Goal: Transaction & Acquisition: Purchase product/service

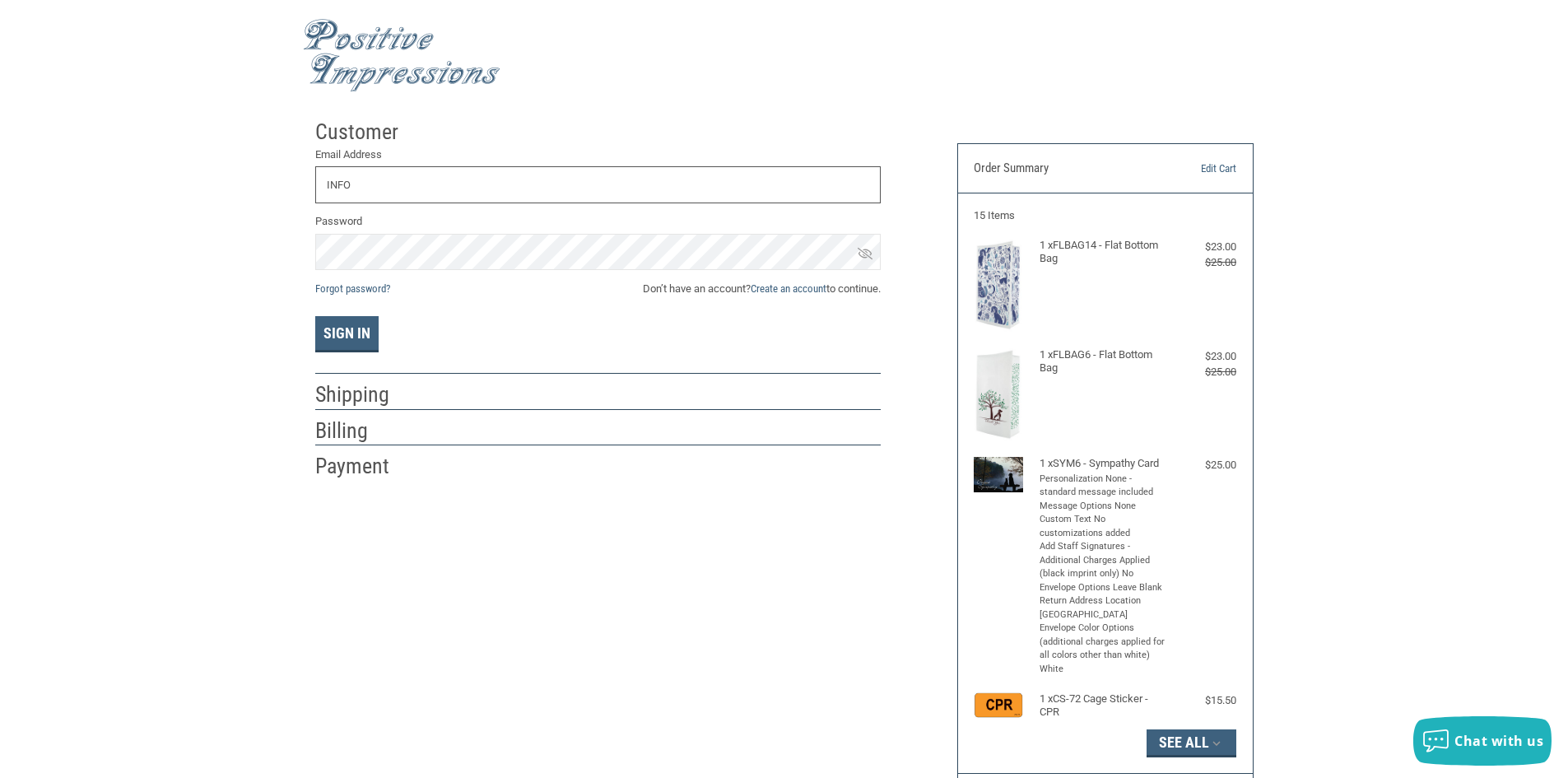
type input "[EMAIL_ADDRESS][DOMAIN_NAME]"
click at [784, 289] on link "Create an account" at bounding box center [788, 288] width 76 height 13
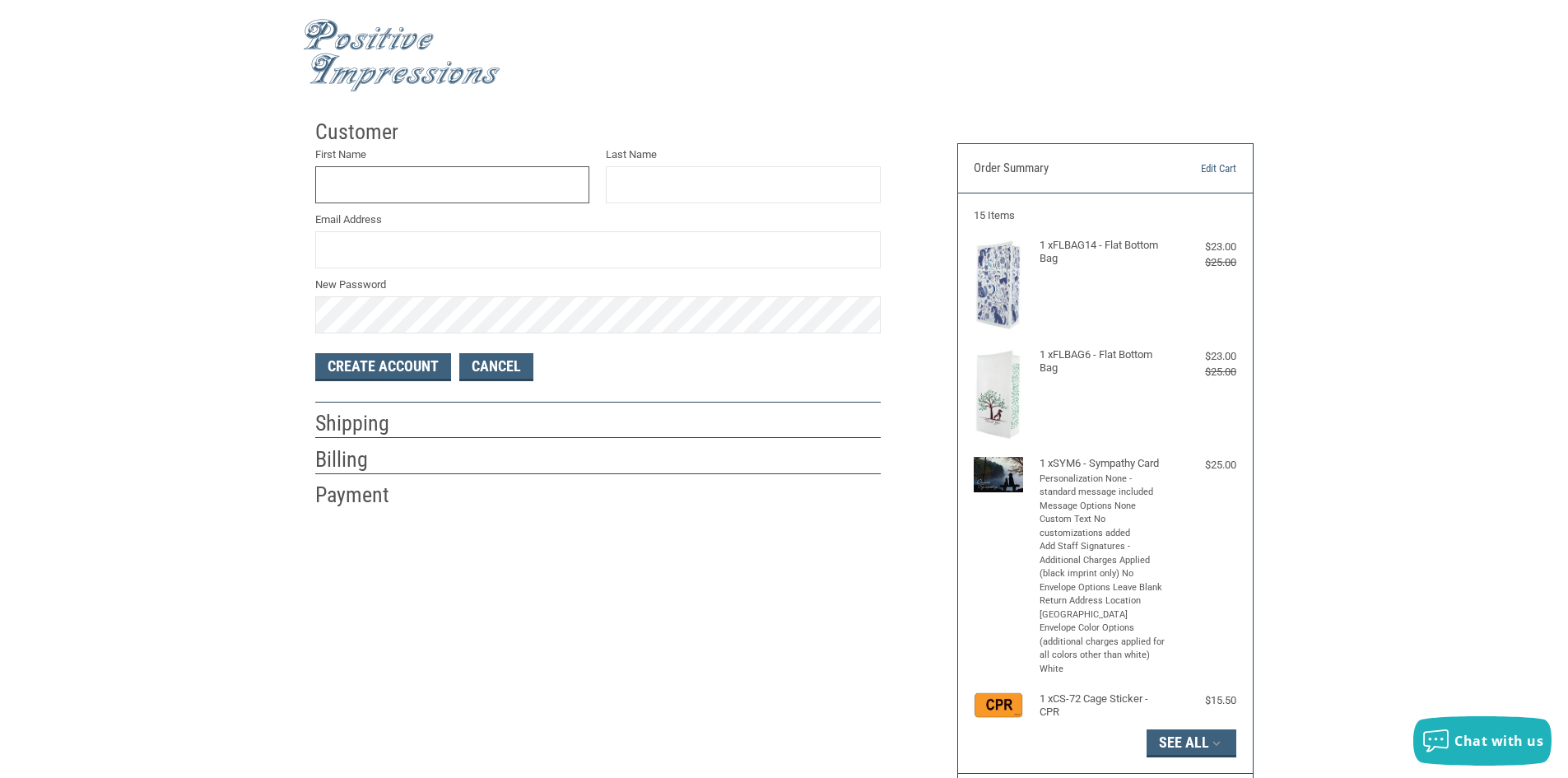
click at [495, 194] on input "First Name" at bounding box center [452, 185] width 275 height 37
type input "[MEDICAL_DATA]"
type input "MAHMOOD"
click at [454, 242] on input "Email Address" at bounding box center [598, 250] width 566 height 37
type input "[EMAIL_ADDRESS][DOMAIN_NAME]"
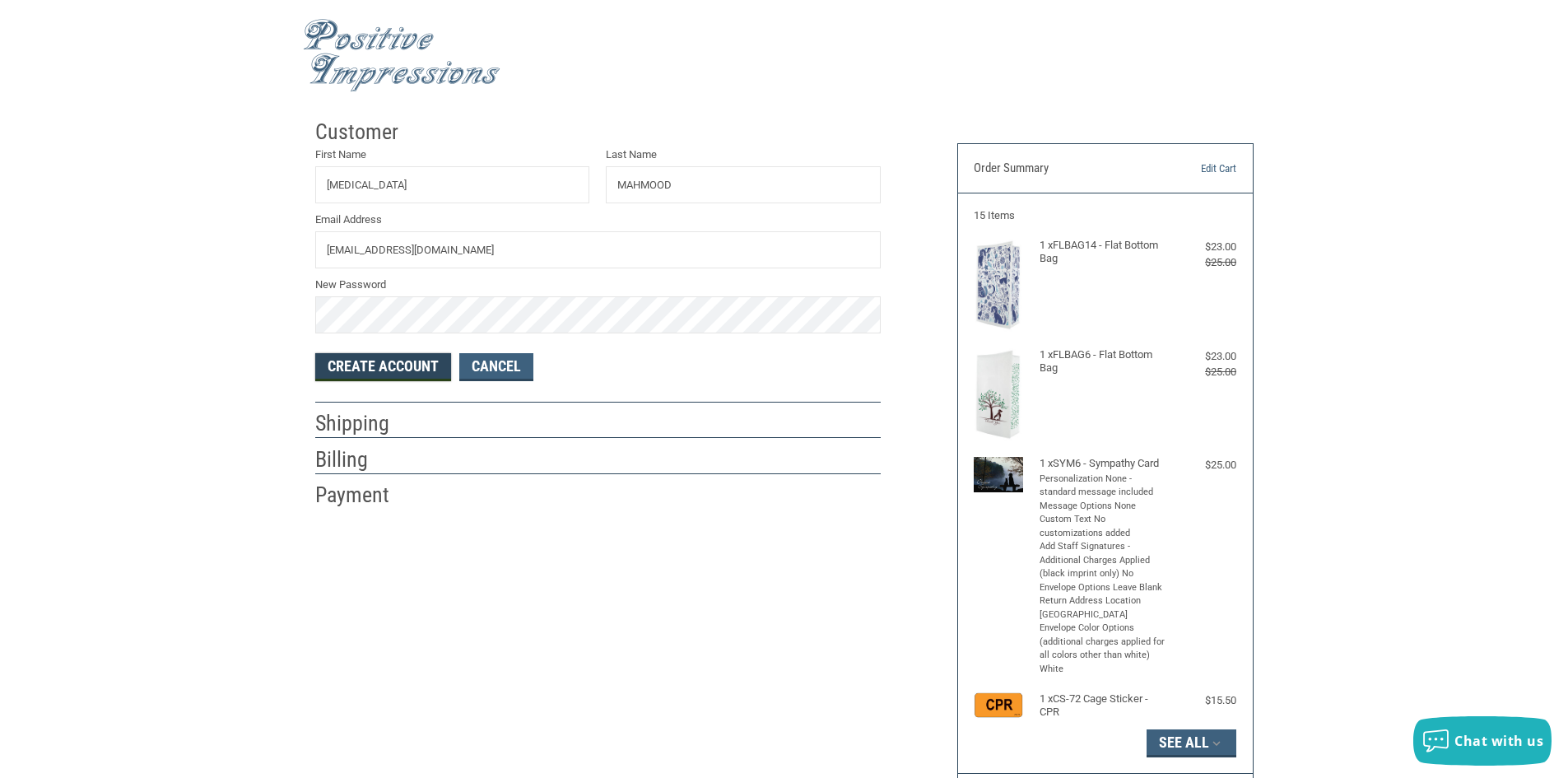
click at [342, 370] on button "Create Account" at bounding box center [383, 366] width 136 height 28
click at [375, 367] on button "Create Account" at bounding box center [383, 366] width 136 height 28
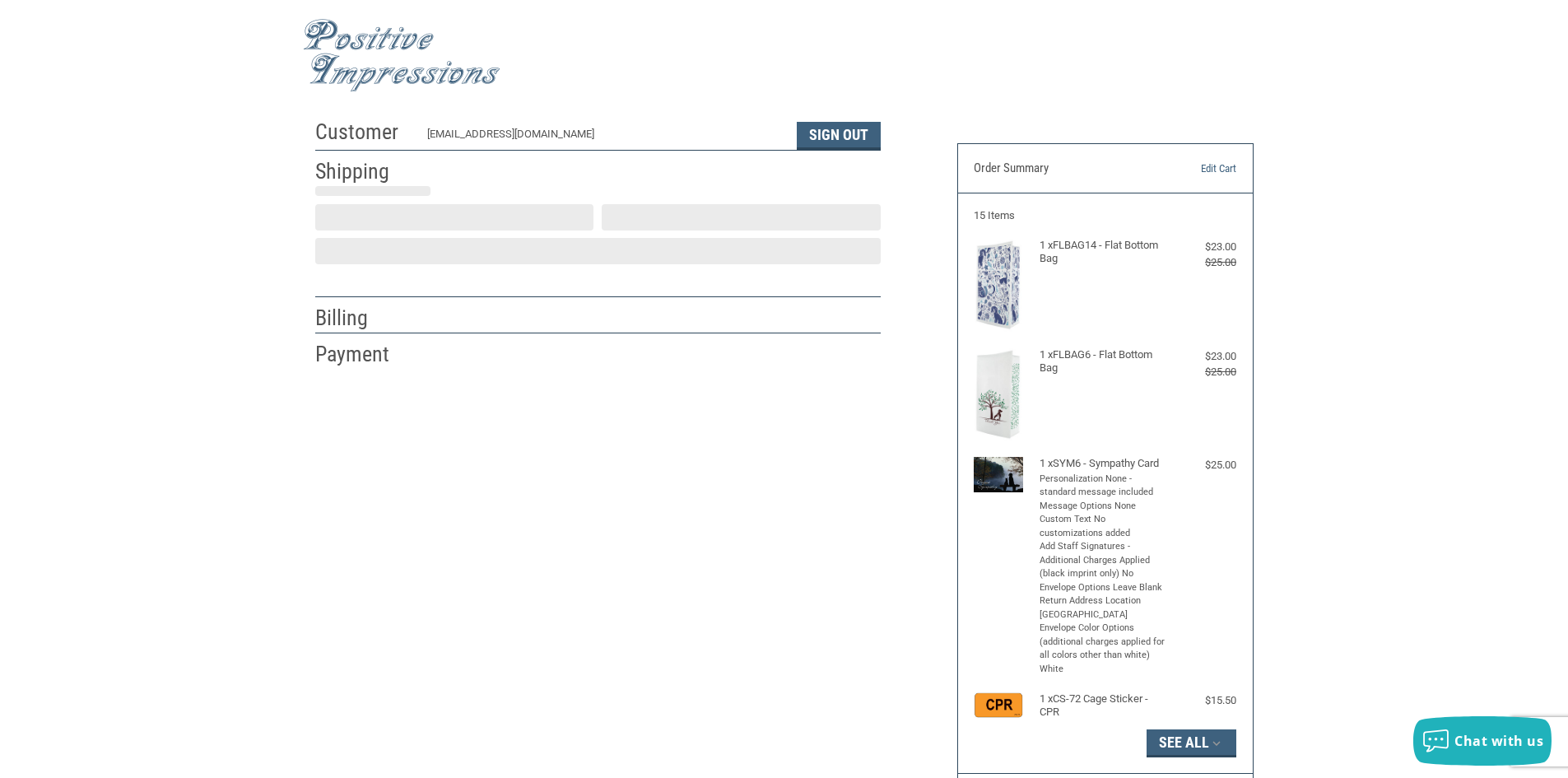
select select "US"
select select "NJ"
type input "[PERSON_NAME]"
select select "NJ"
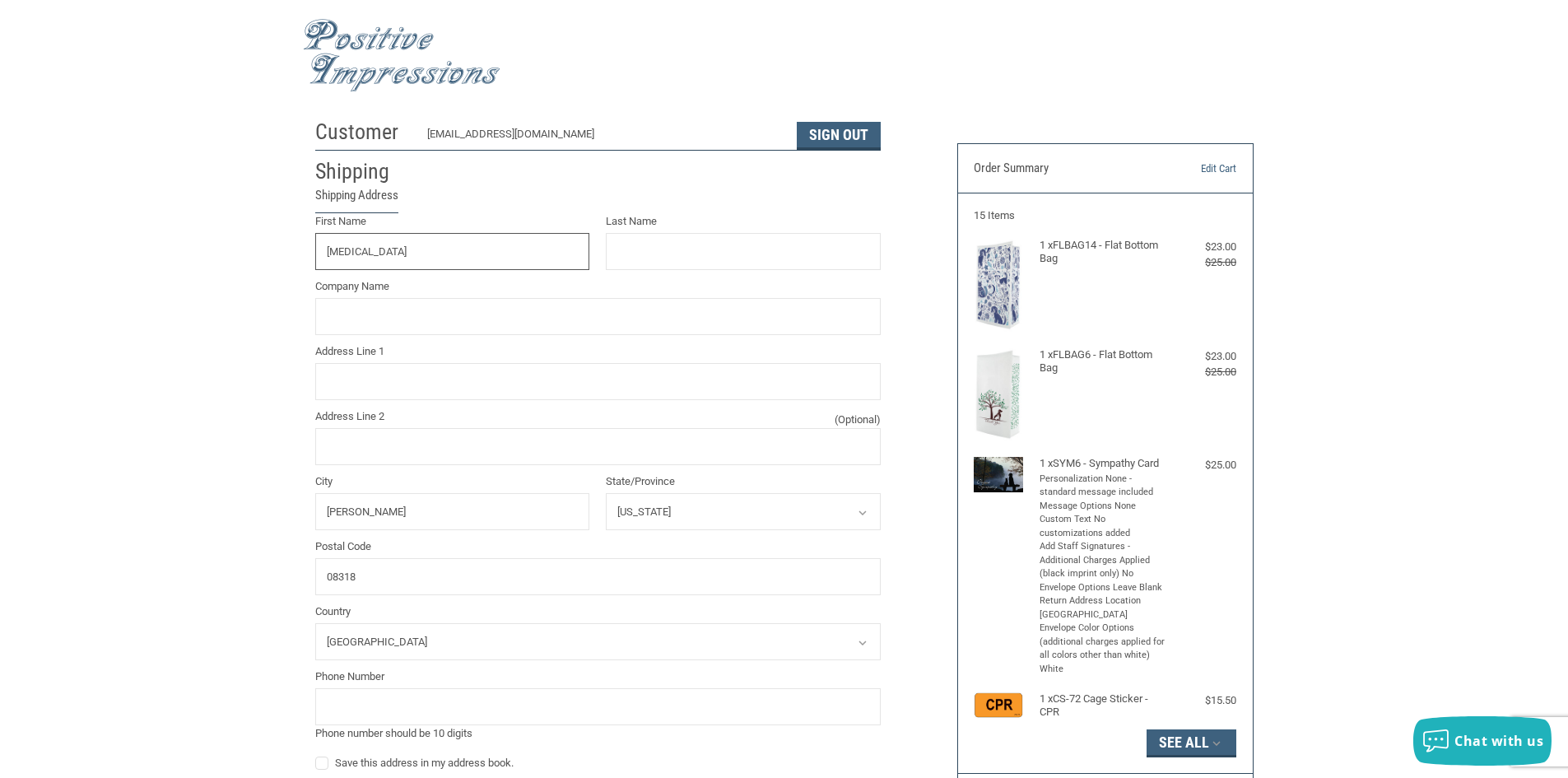
type input "[MEDICAL_DATA]"
type input "MAHMOOD"
type input "MEADOW RUN VET"
click at [385, 381] on input "Address Line 1" at bounding box center [598, 382] width 566 height 37
type input "[STREET_ADDRESS]"
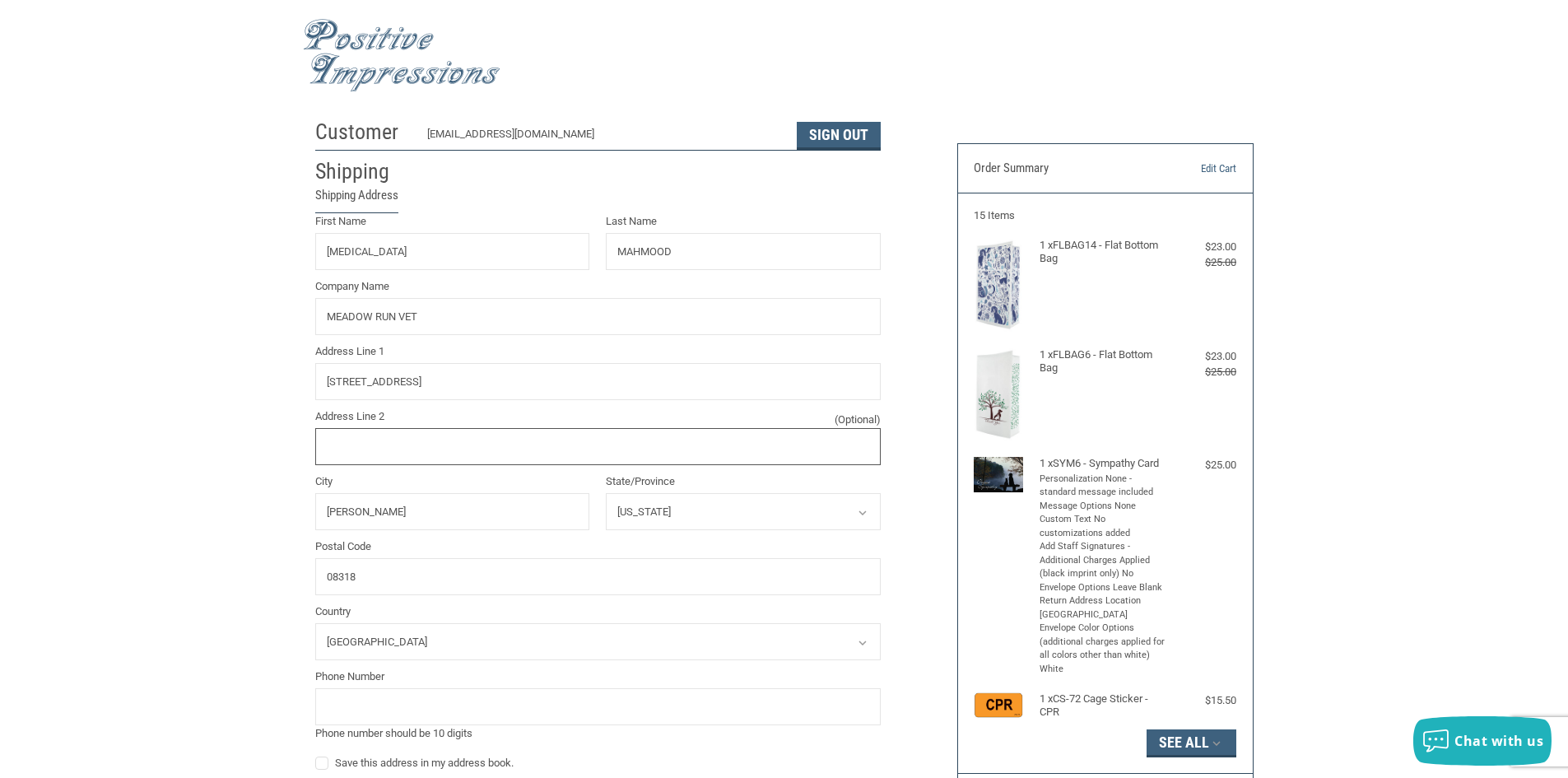
click at [385, 441] on input "Address Line 2 (Optional)" at bounding box center [598, 447] width 566 height 37
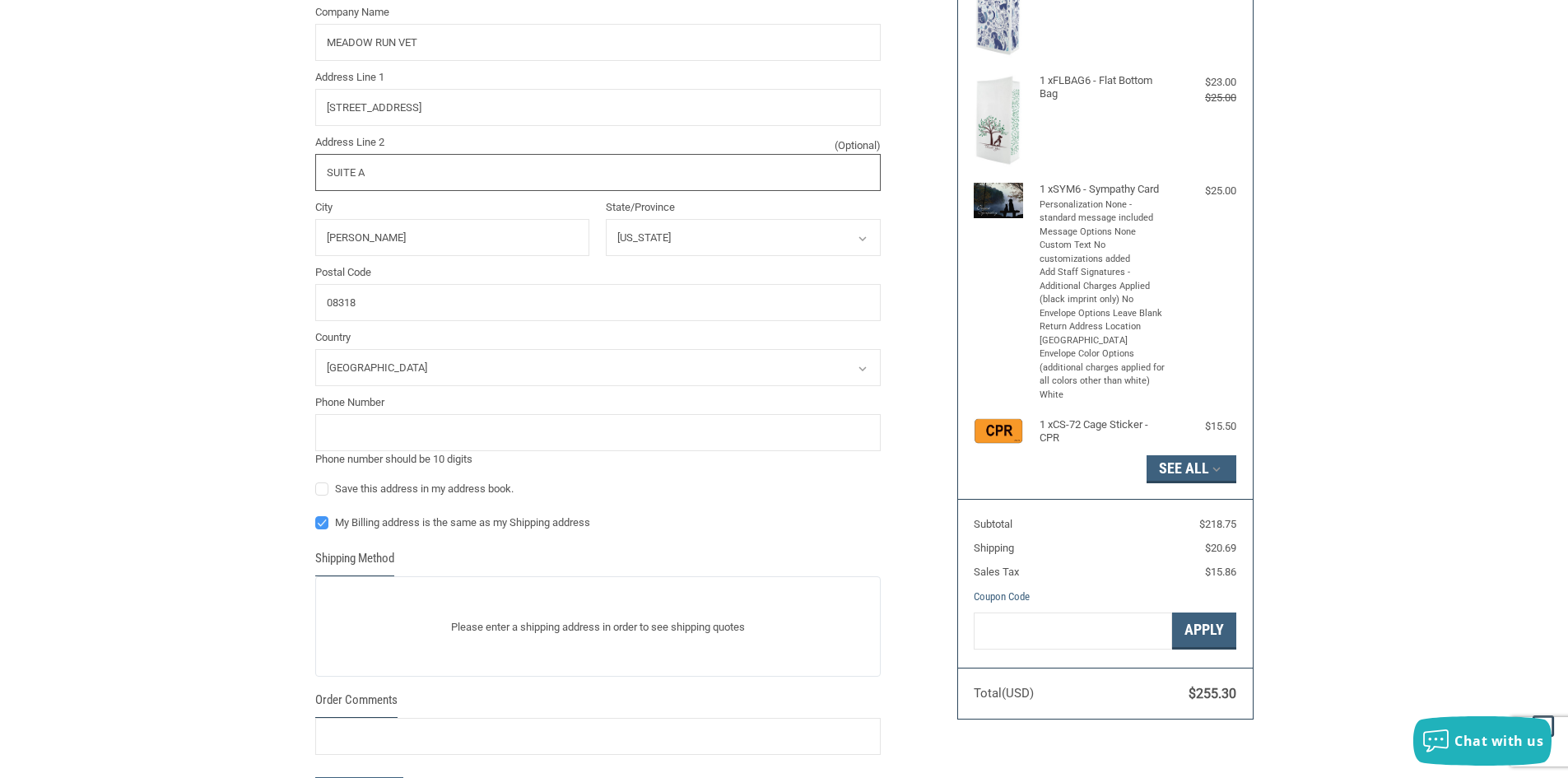
scroll to position [329, 0]
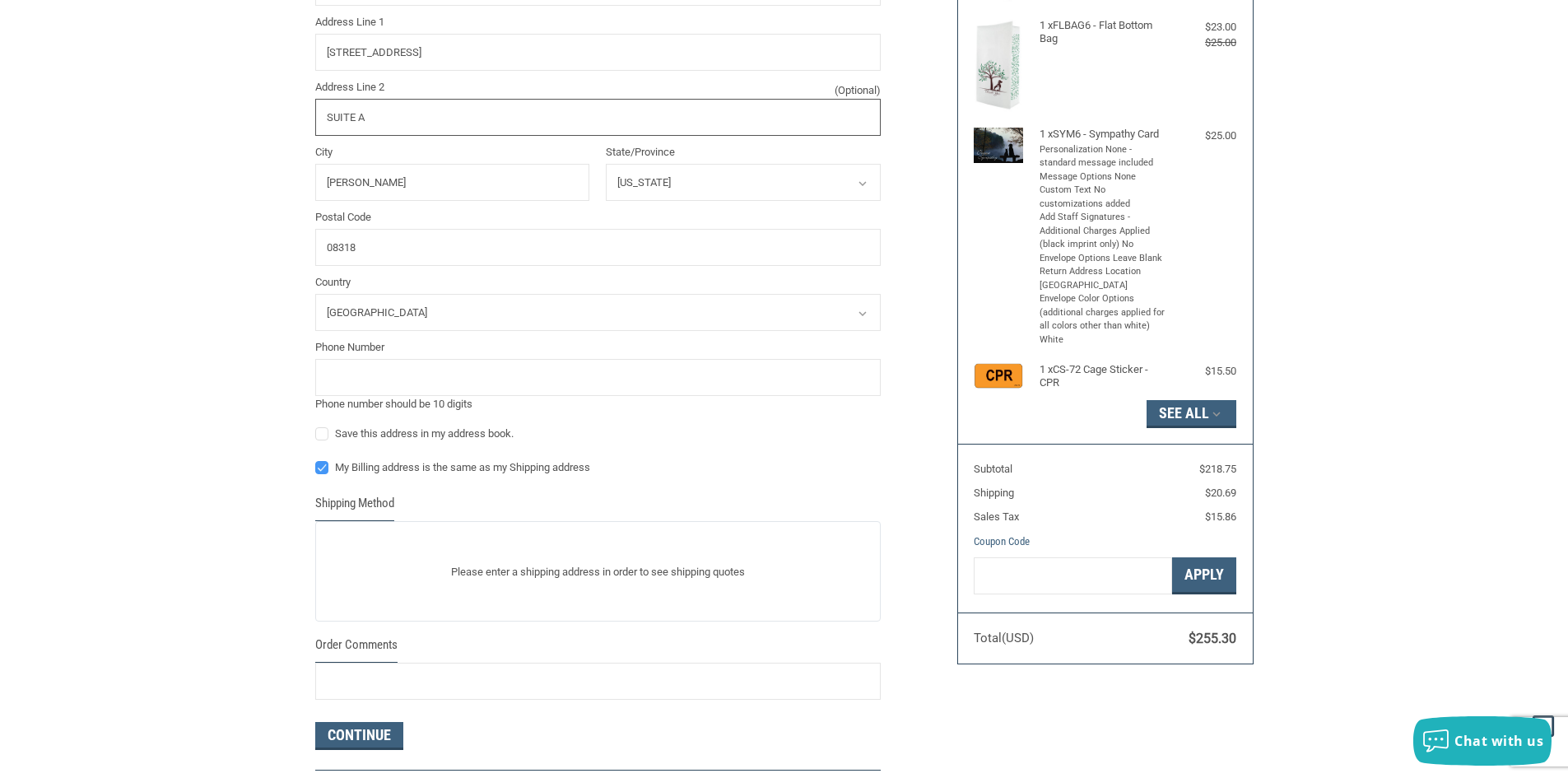
type input "SUITE A"
click at [386, 381] on input "tel" at bounding box center [598, 377] width 566 height 37
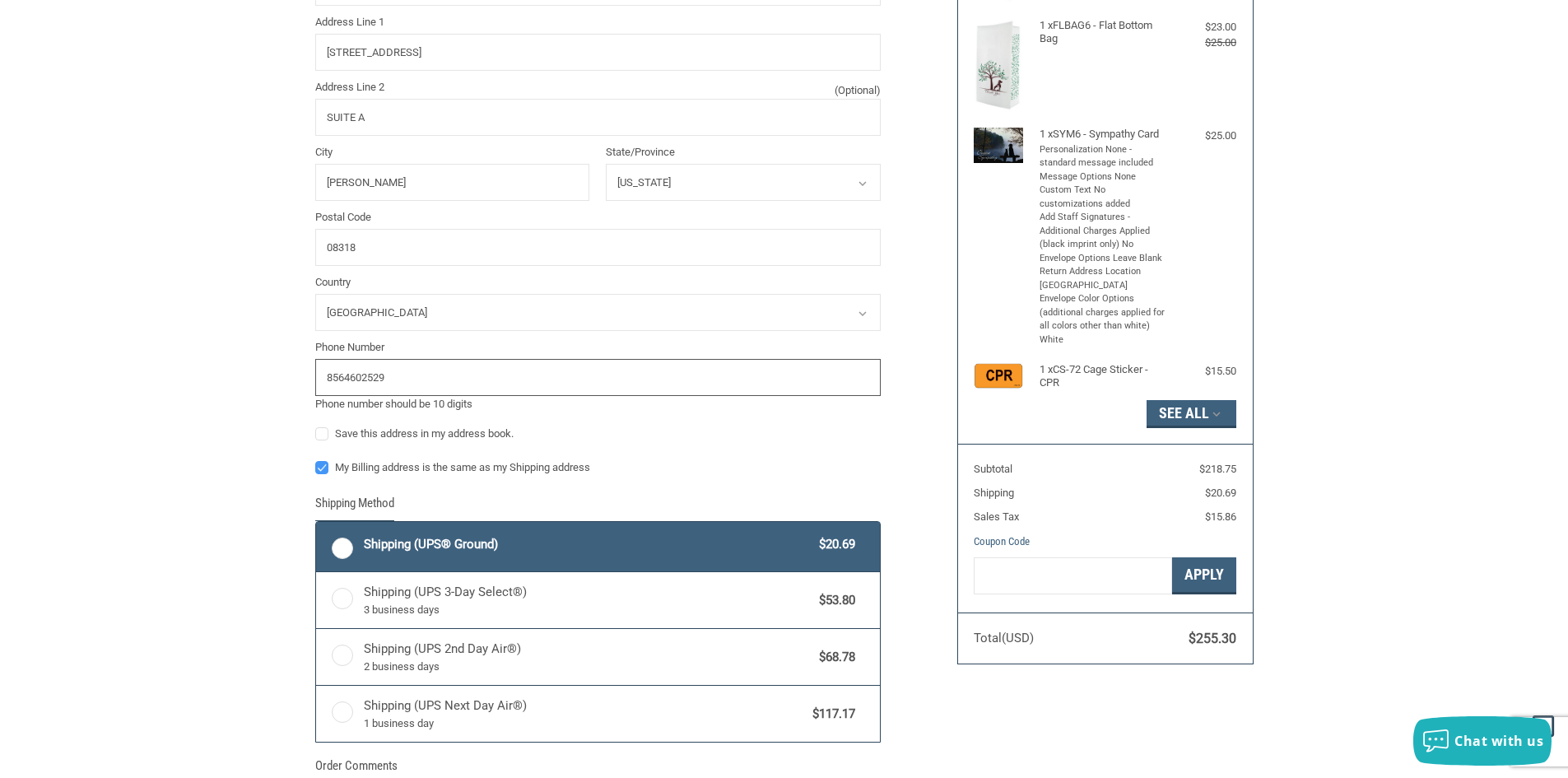
type input "8564602529"
click at [323, 435] on label "Save this address in my address book." at bounding box center [598, 434] width 566 height 14
click at [316, 426] on input "Save this address in my address book." at bounding box center [315, 425] width 1 height 1
checkbox input "true"
click at [323, 468] on label "My Billing address is the same as my Shipping address" at bounding box center [598, 468] width 566 height 14
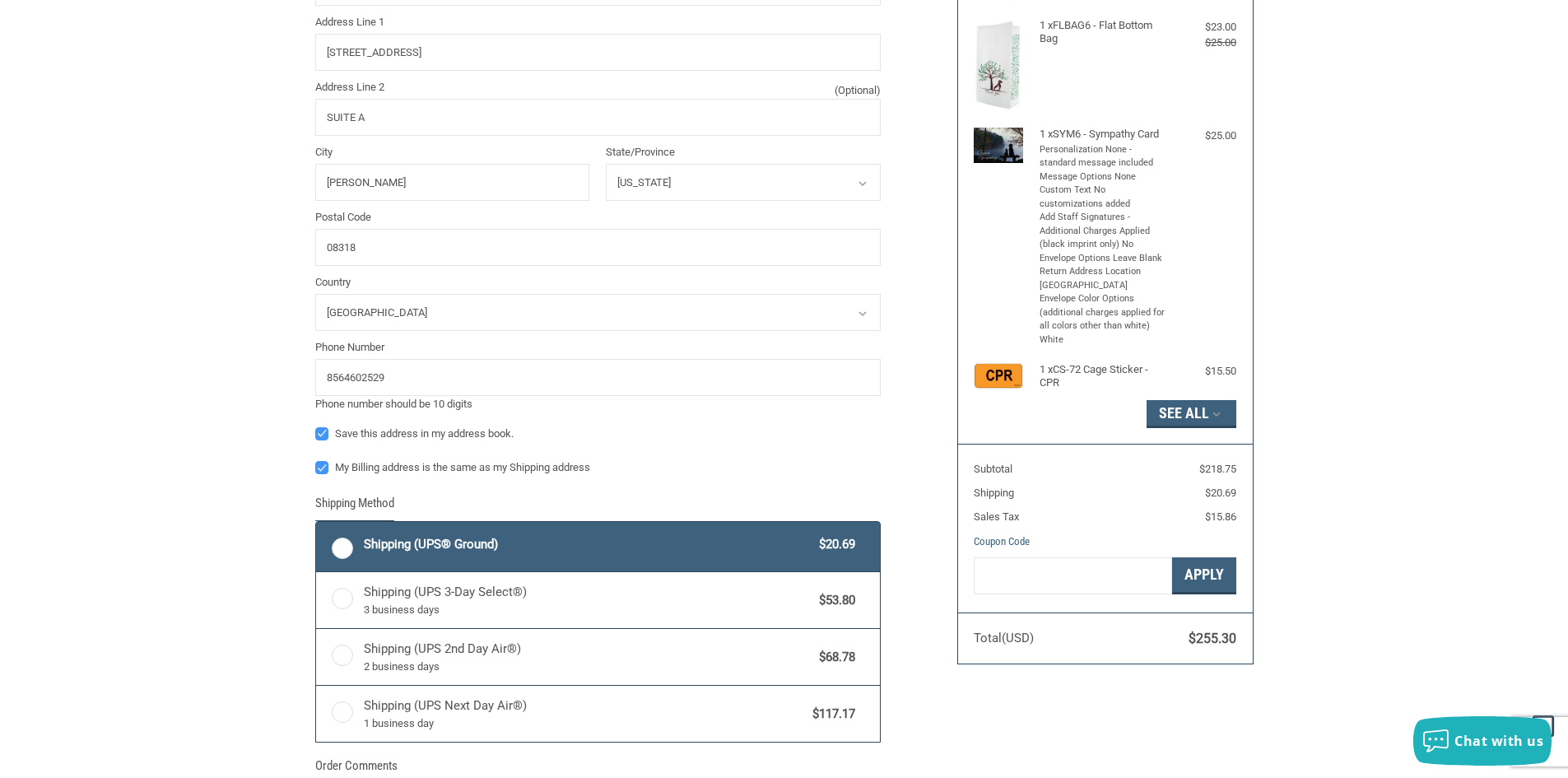
click at [316, 460] on input "My Billing address is the same as my Shipping address" at bounding box center [315, 459] width 1 height 1
checkbox input "false"
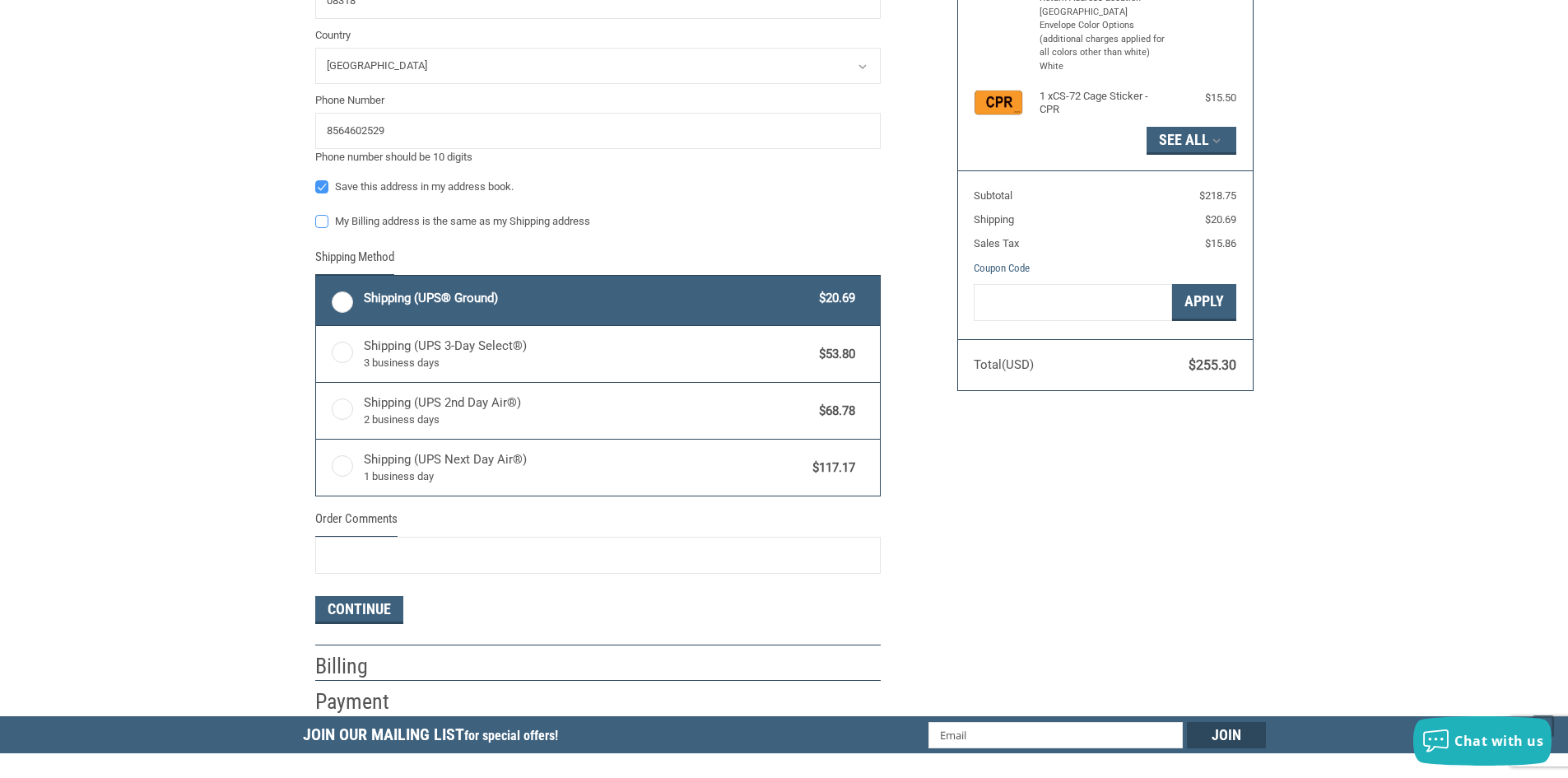
scroll to position [604, 0]
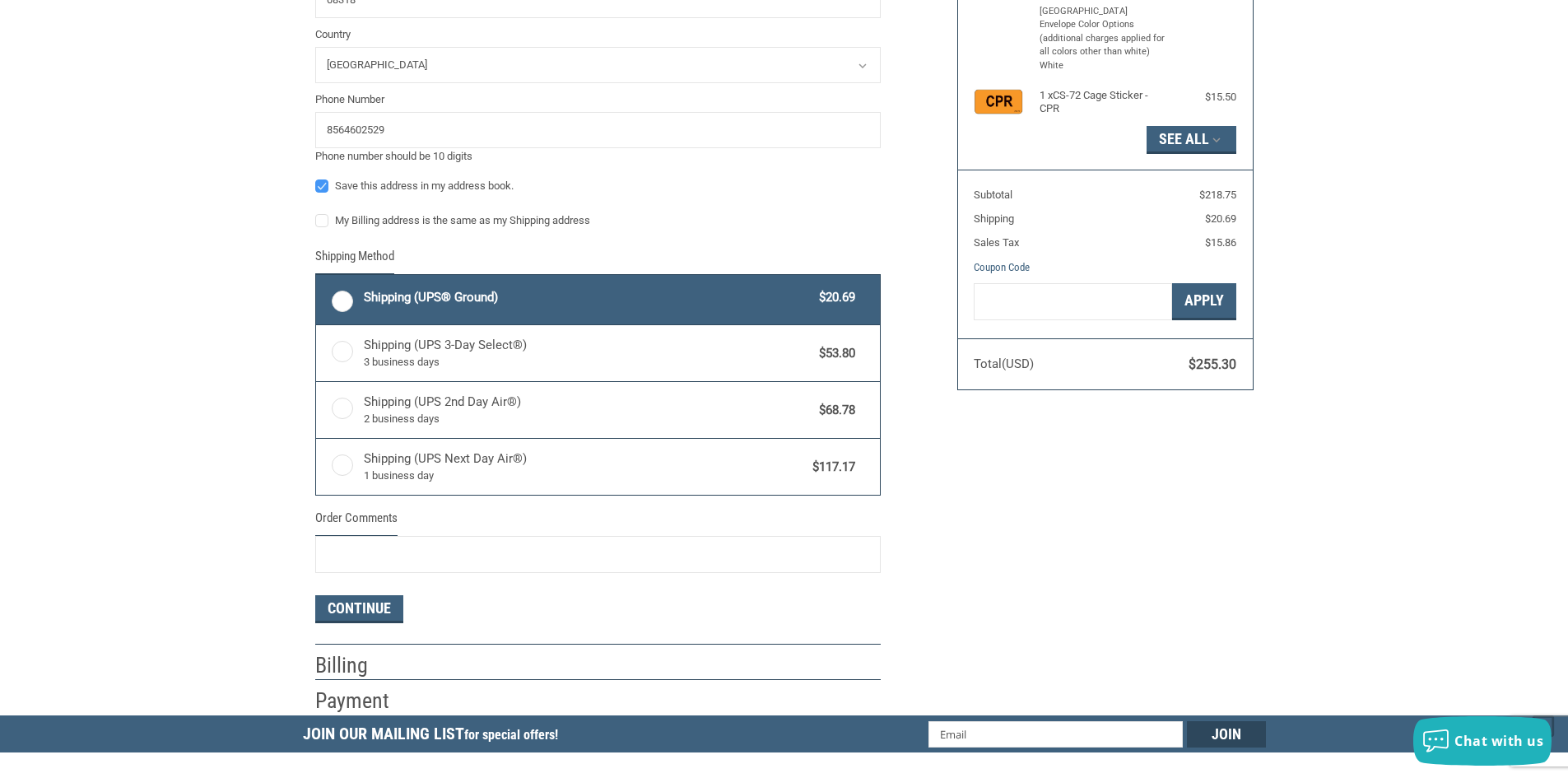
click at [351, 302] on label "Shipping (UPS® Ground) $20.69" at bounding box center [598, 299] width 564 height 49
click at [317, 277] on input "Shipping (UPS® Ground) $20.69" at bounding box center [316, 276] width 1 height 1
radio input "true"
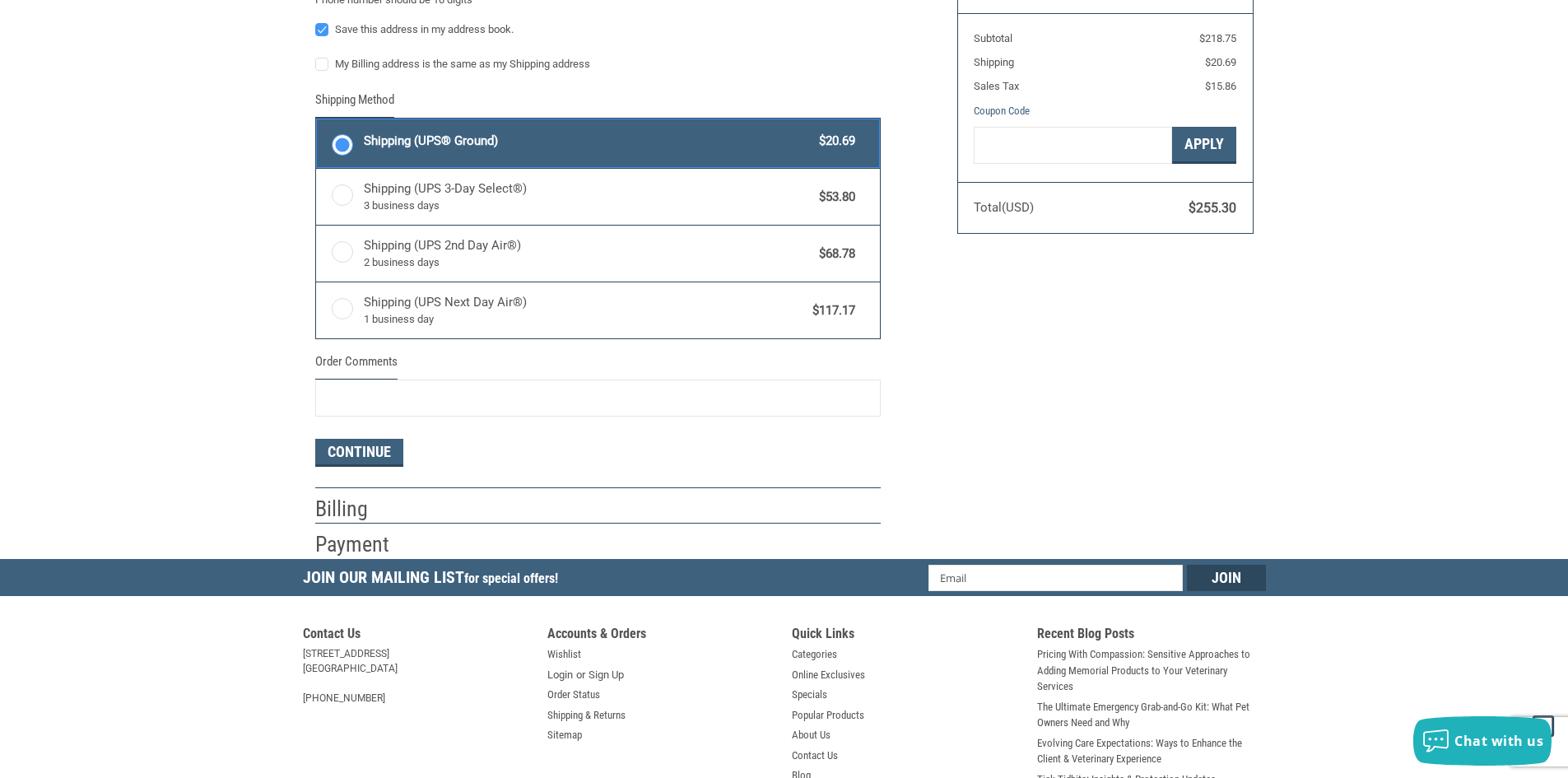
scroll to position [851, 0]
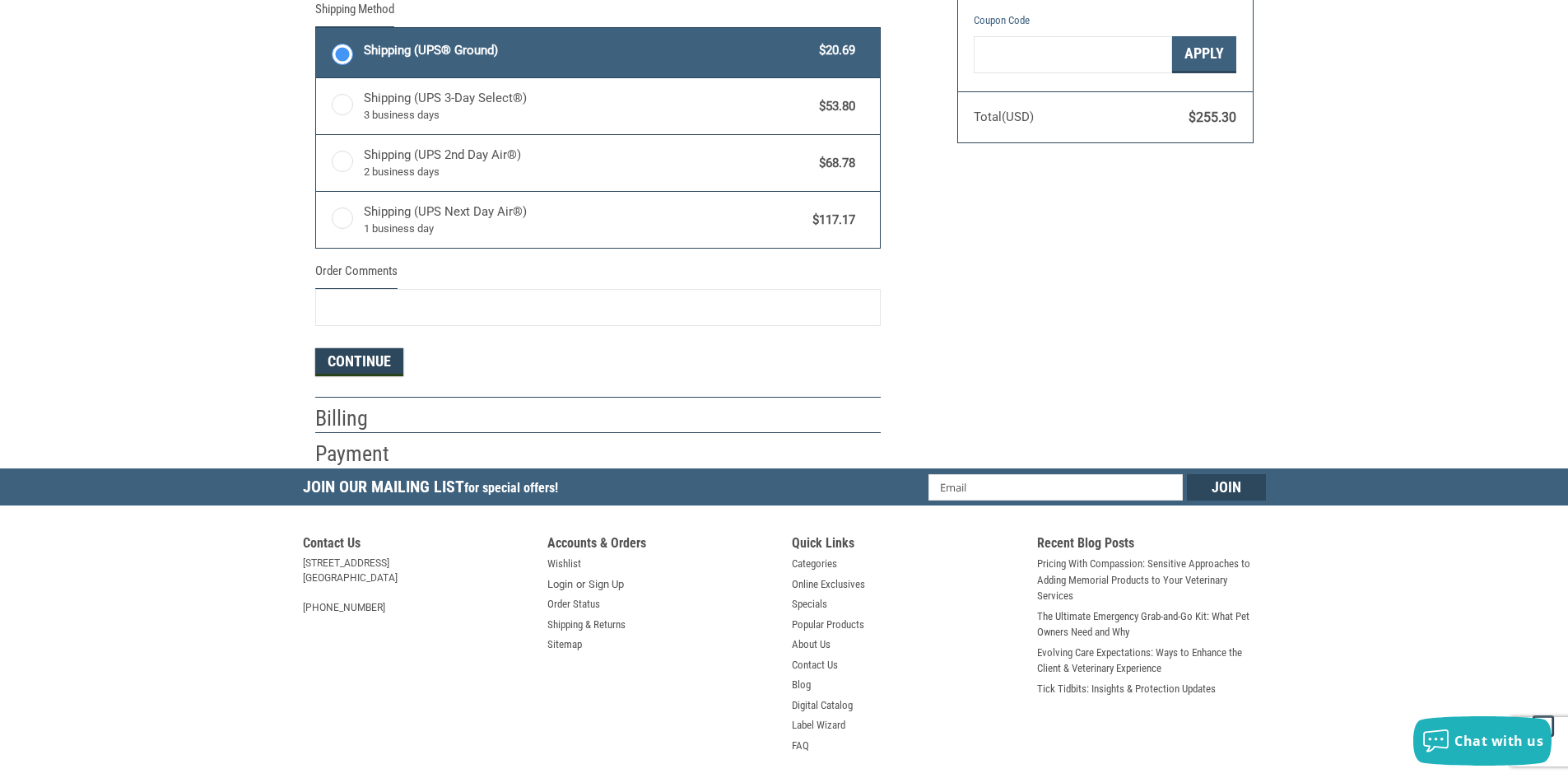
click at [355, 366] on button "Continue" at bounding box center [358, 361] width 88 height 28
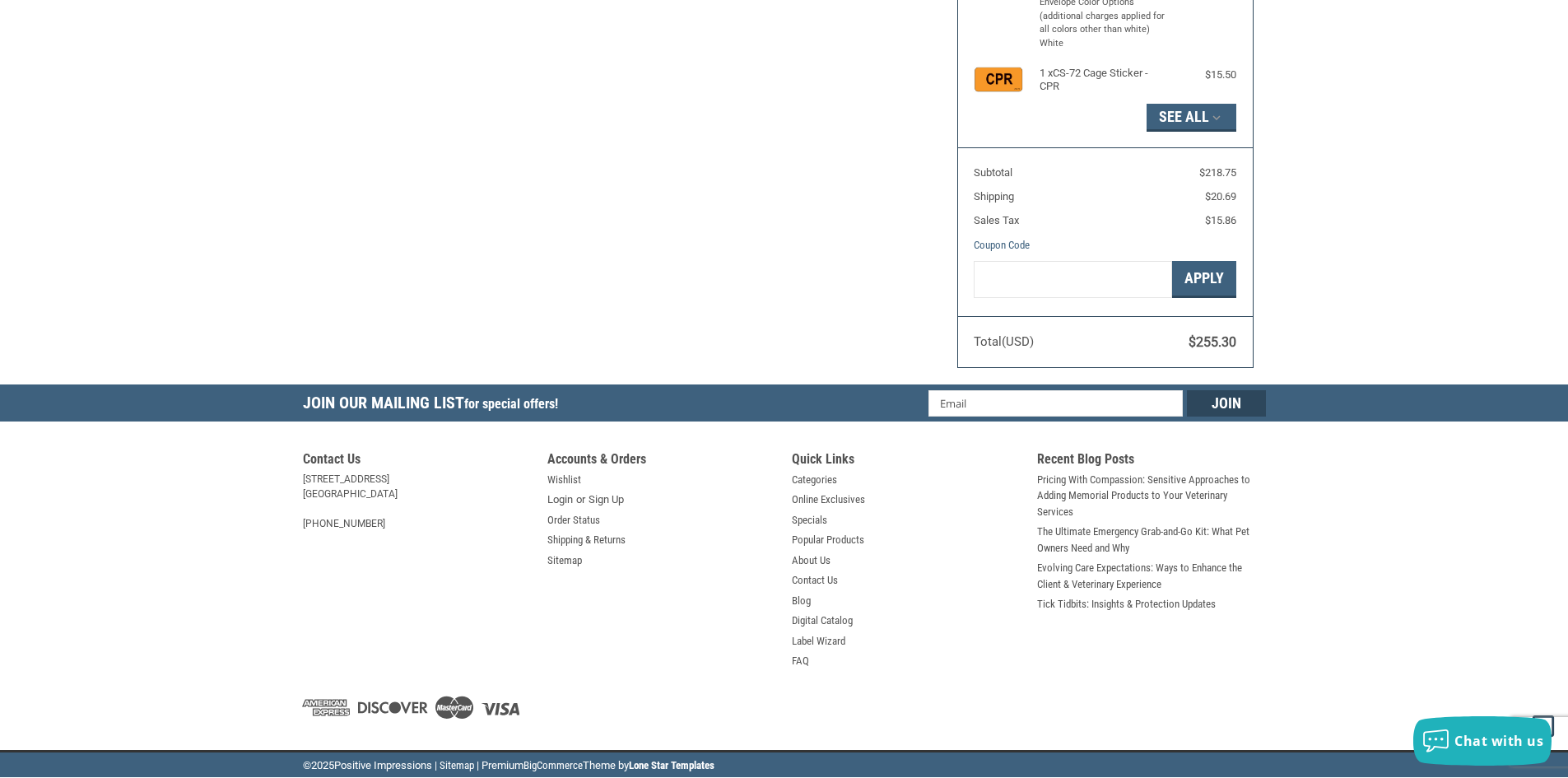
select select "NJ"
select select "US"
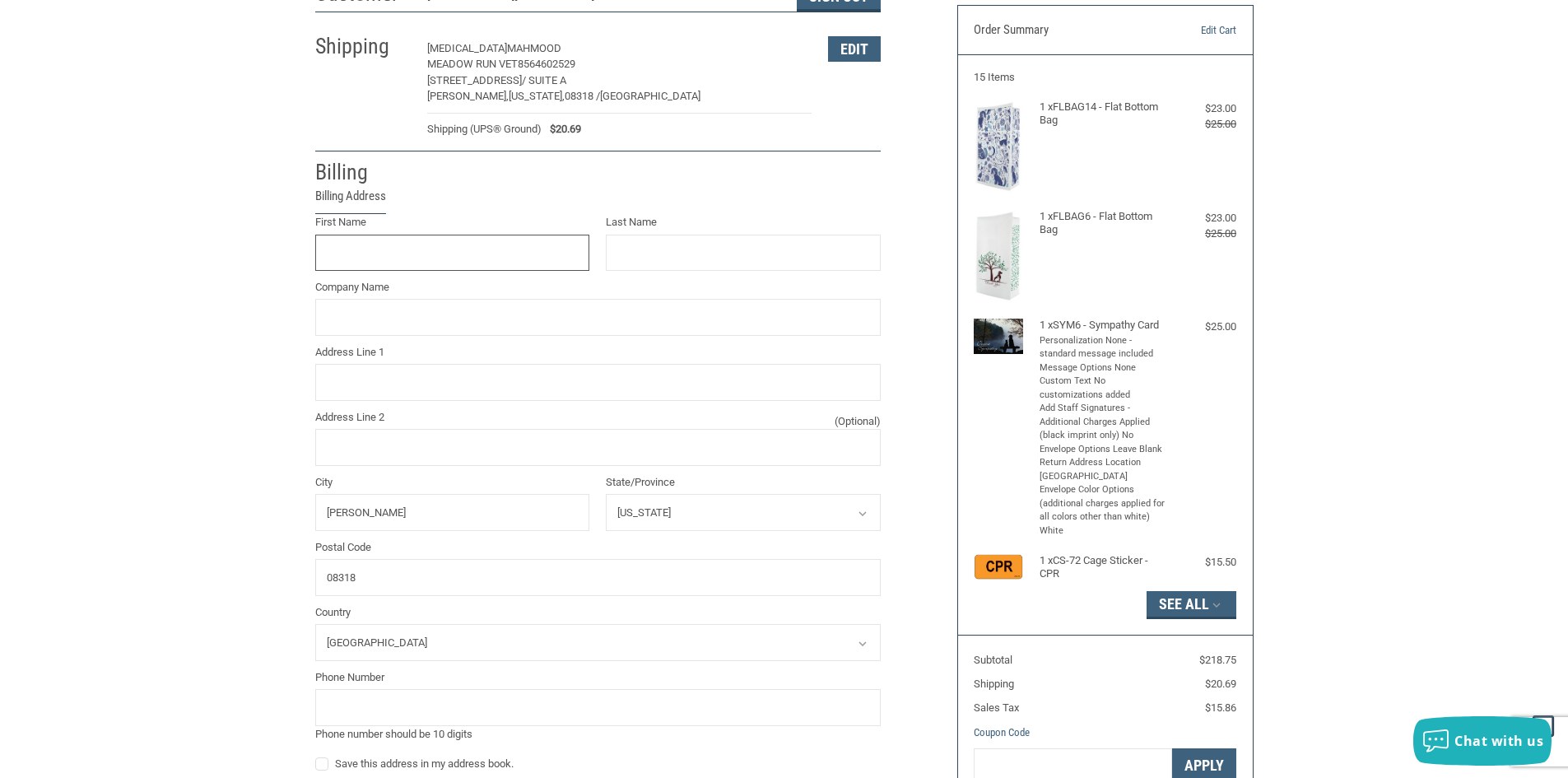
scroll to position [135, 0]
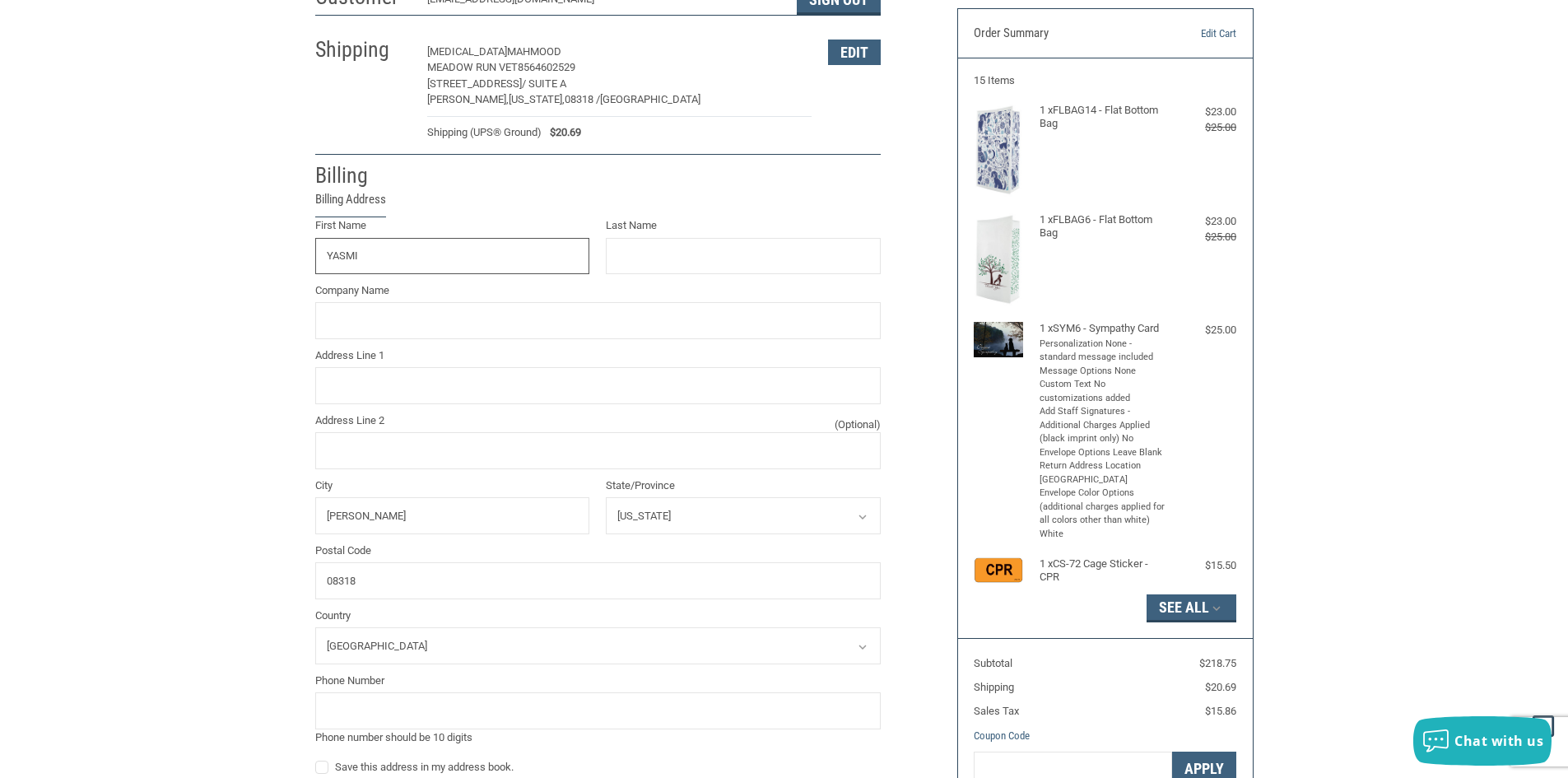
type input "[MEDICAL_DATA]"
click at [743, 255] on input "Last Name" at bounding box center [743, 257] width 275 height 37
type input "MAHMOOD"
click at [354, 323] on input "Company Name" at bounding box center [598, 321] width 566 height 37
click at [356, 381] on input "Address Line 1" at bounding box center [598, 386] width 566 height 37
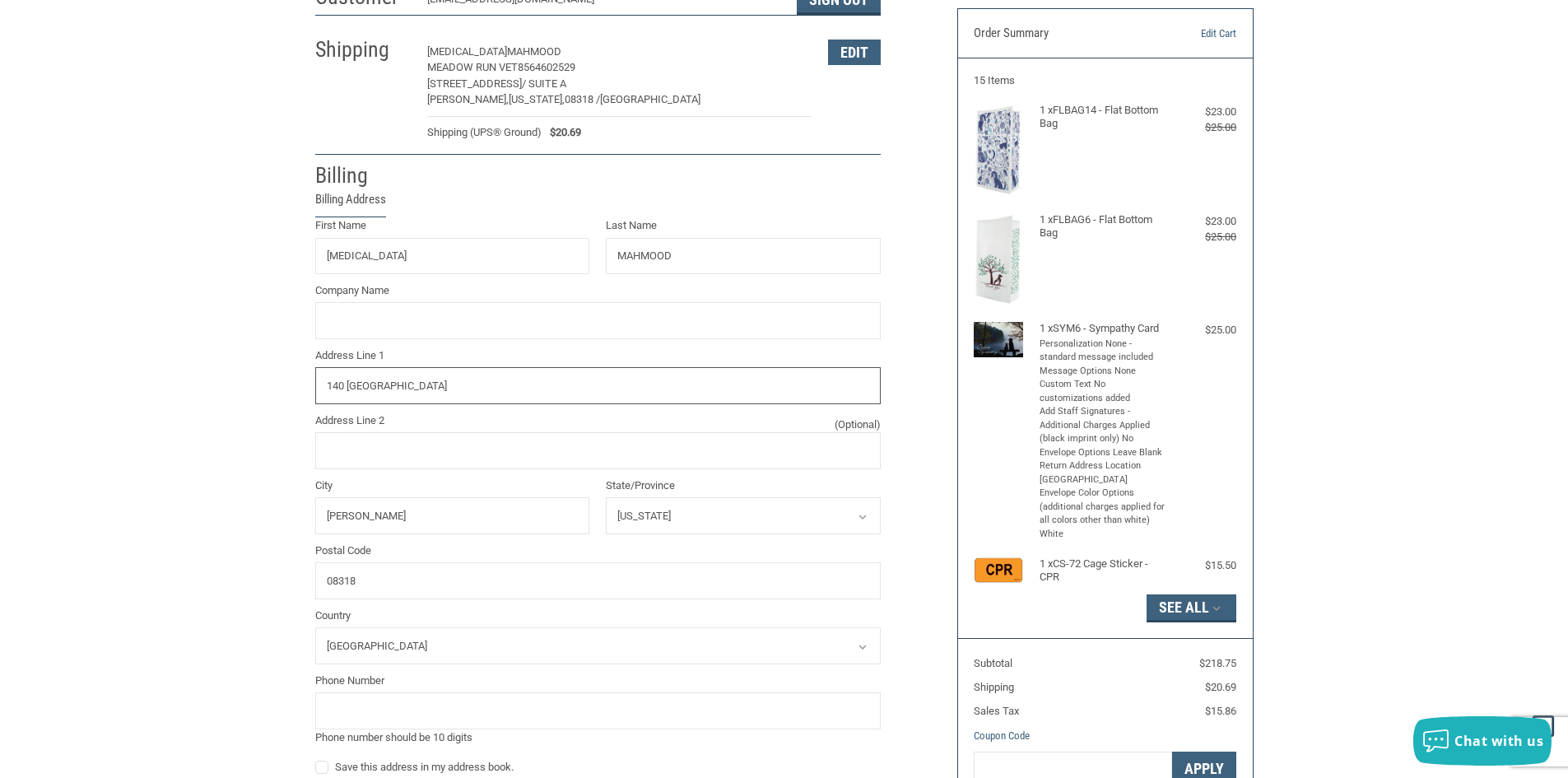
type input "140 [GEOGRAPHIC_DATA]"
drag, startPoint x: 369, startPoint y: 521, endPoint x: 311, endPoint y: 519, distance: 58.0
click at [311, 519] on div "City ELMER" at bounding box center [452, 506] width 291 height 57
type input "Bridgeton"
drag, startPoint x: 378, startPoint y: 579, endPoint x: 325, endPoint y: 584, distance: 53.2
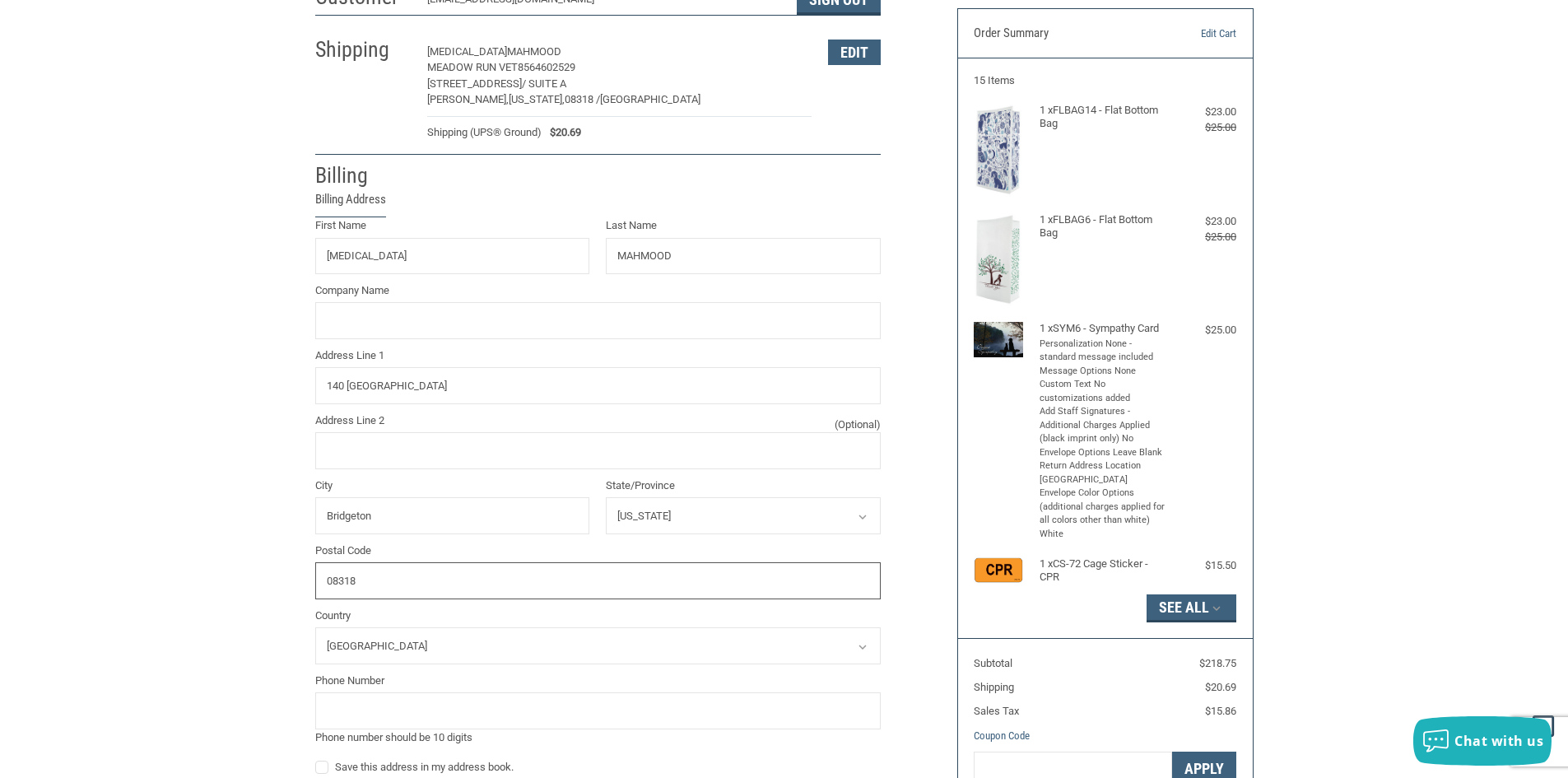
click at [325, 584] on input "08318" at bounding box center [598, 580] width 566 height 37
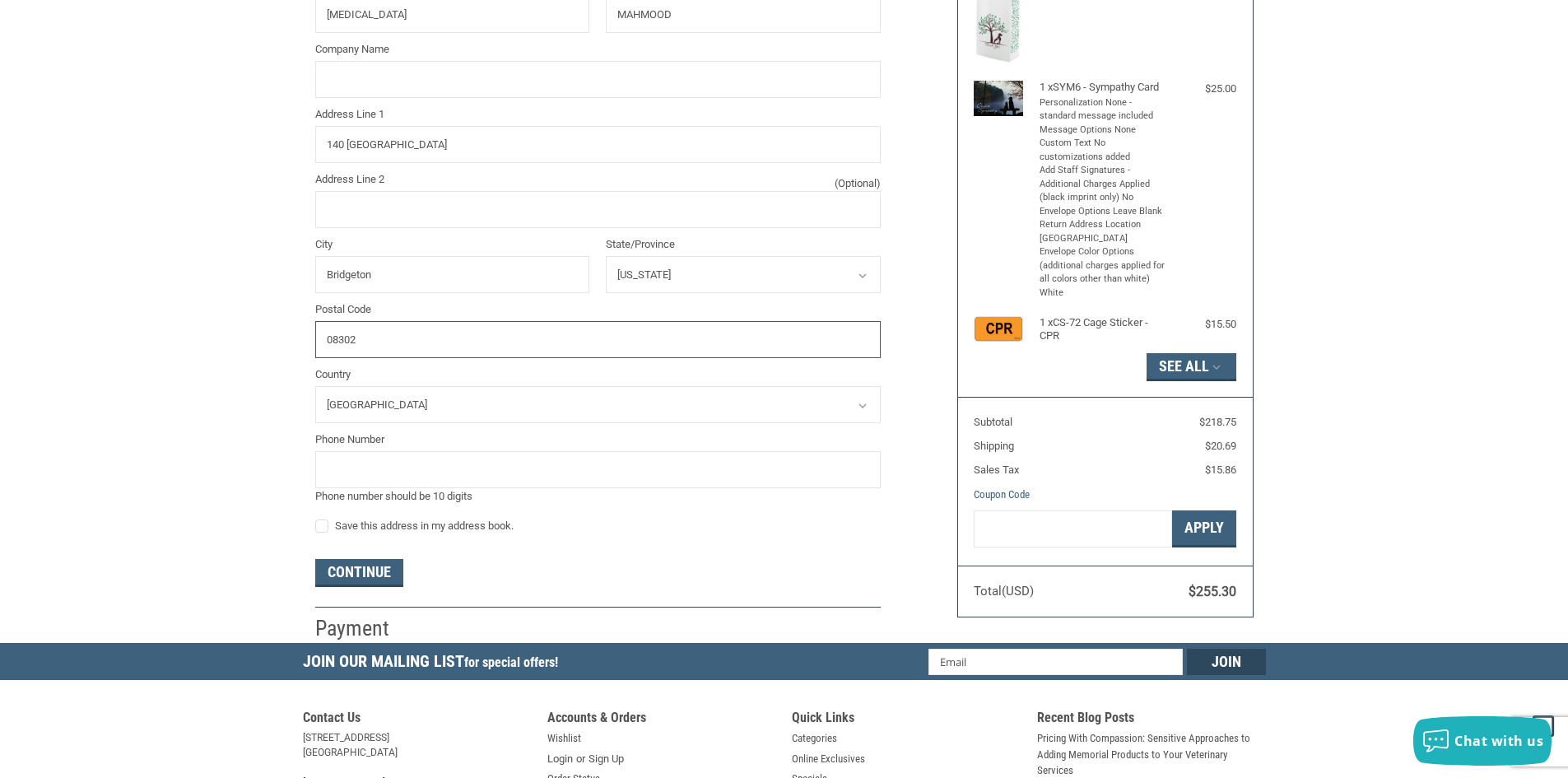
scroll to position [382, 0]
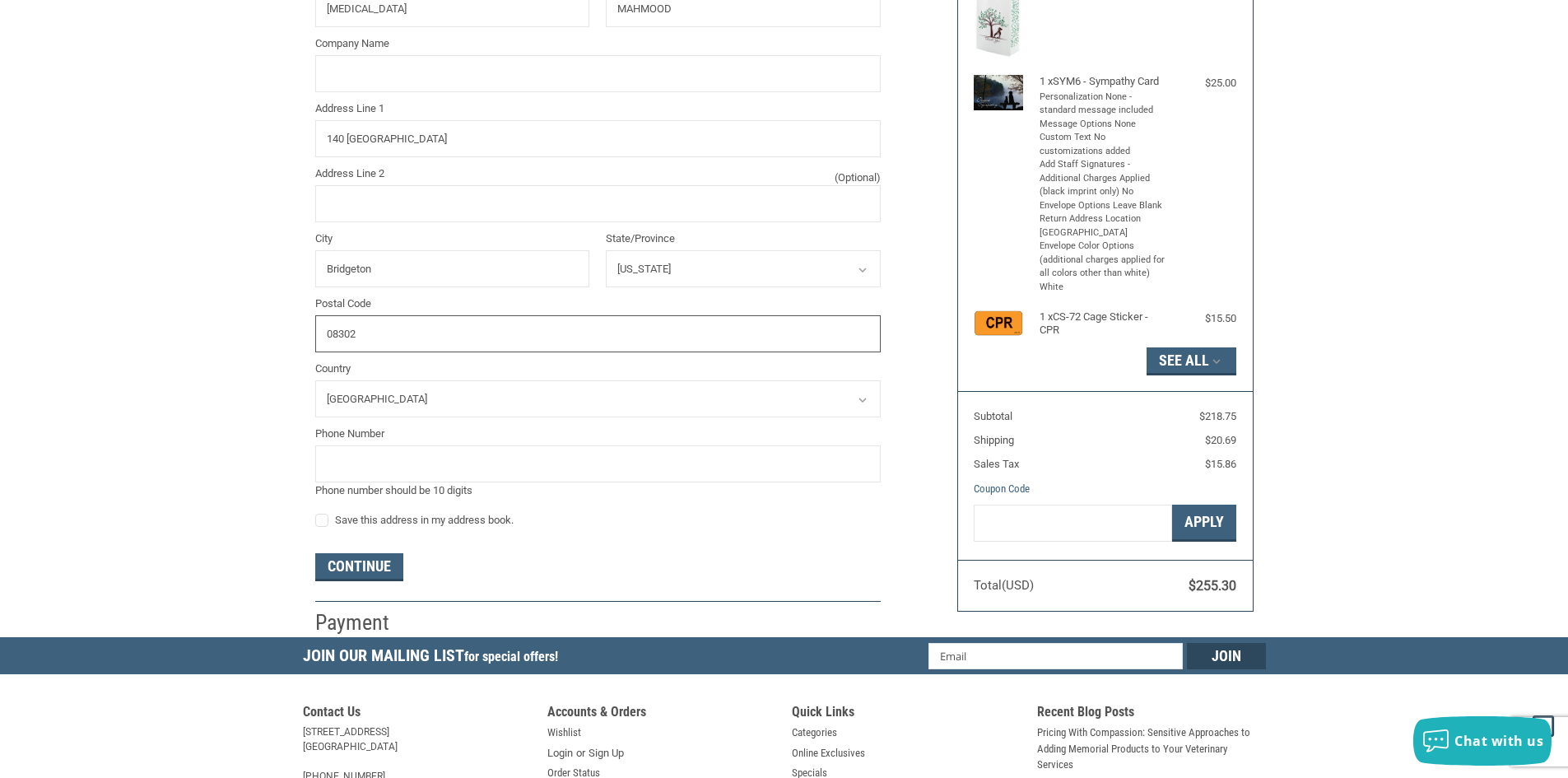
type input "08302"
click at [391, 463] on input "tel" at bounding box center [598, 464] width 566 height 37
click at [316, 521] on label "Save this address in my address book." at bounding box center [598, 520] width 566 height 14
click at [316, 513] on input "Save this address in my address book." at bounding box center [315, 512] width 1 height 1
checkbox input "true"
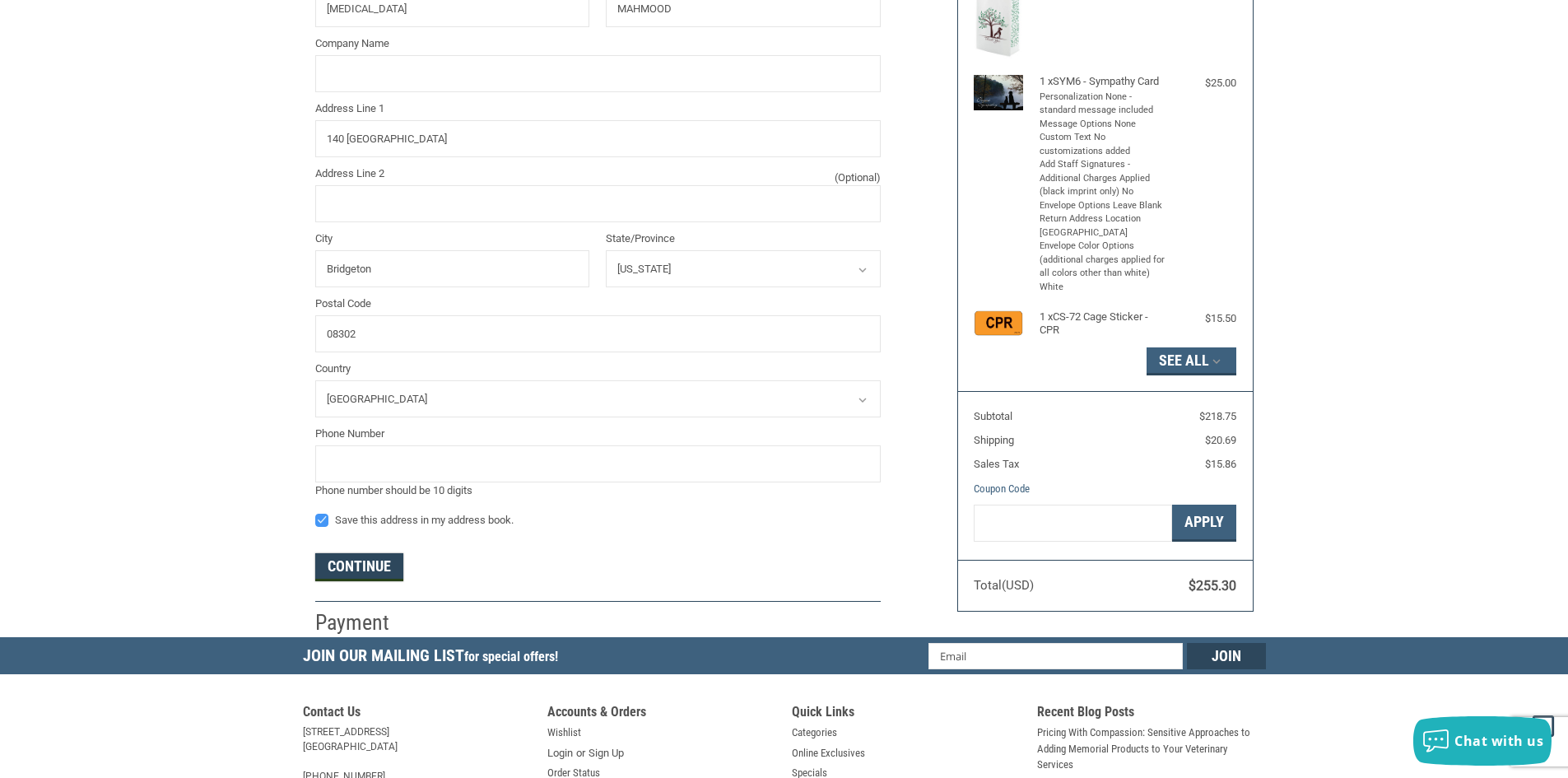
click at [360, 565] on button "Continue" at bounding box center [358, 567] width 88 height 28
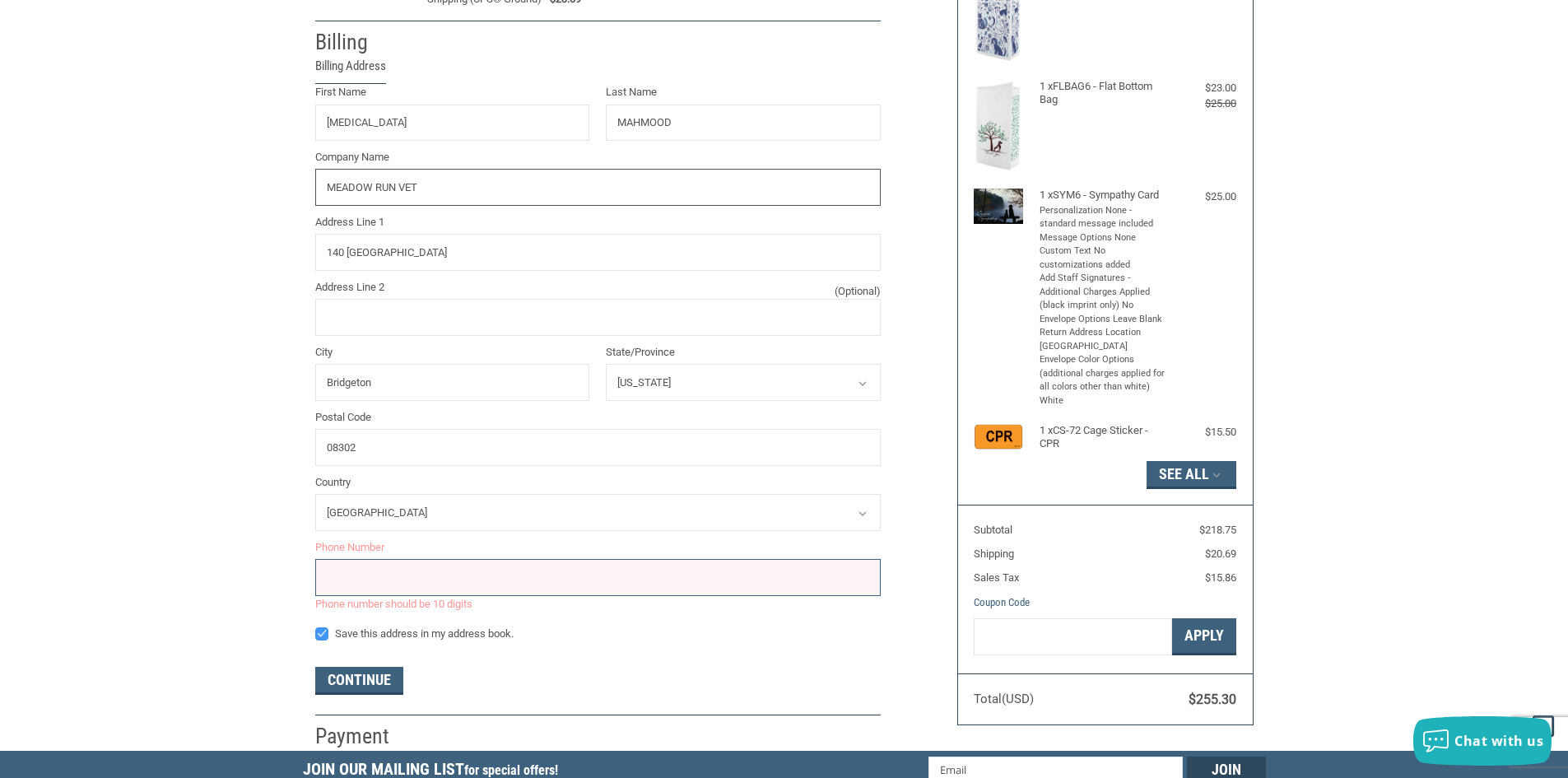
scroll to position [387, 0]
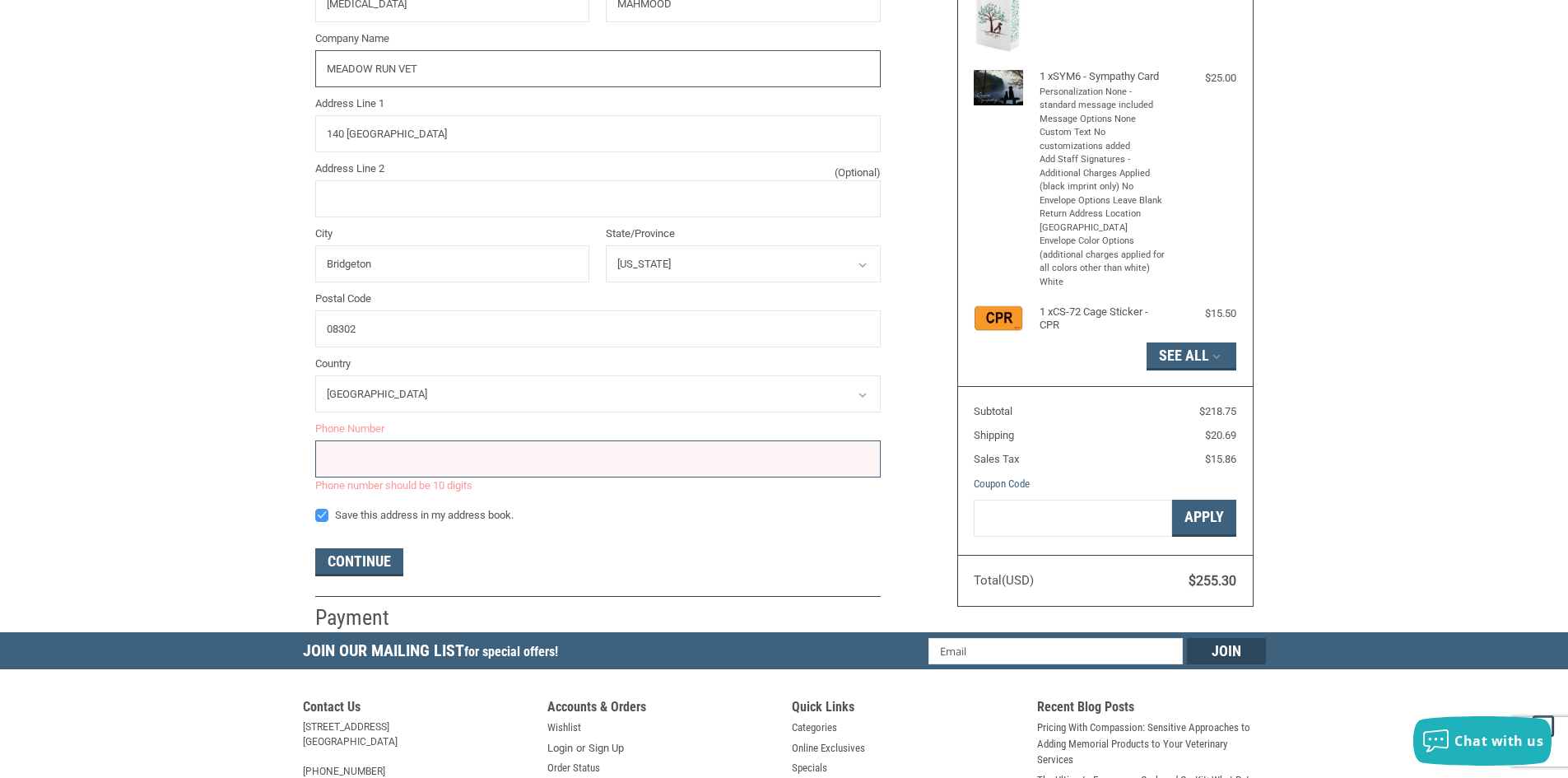
type input "MEADOW RUN VET"
click at [415, 465] on input "tel" at bounding box center [598, 459] width 566 height 37
type input "8564622529"
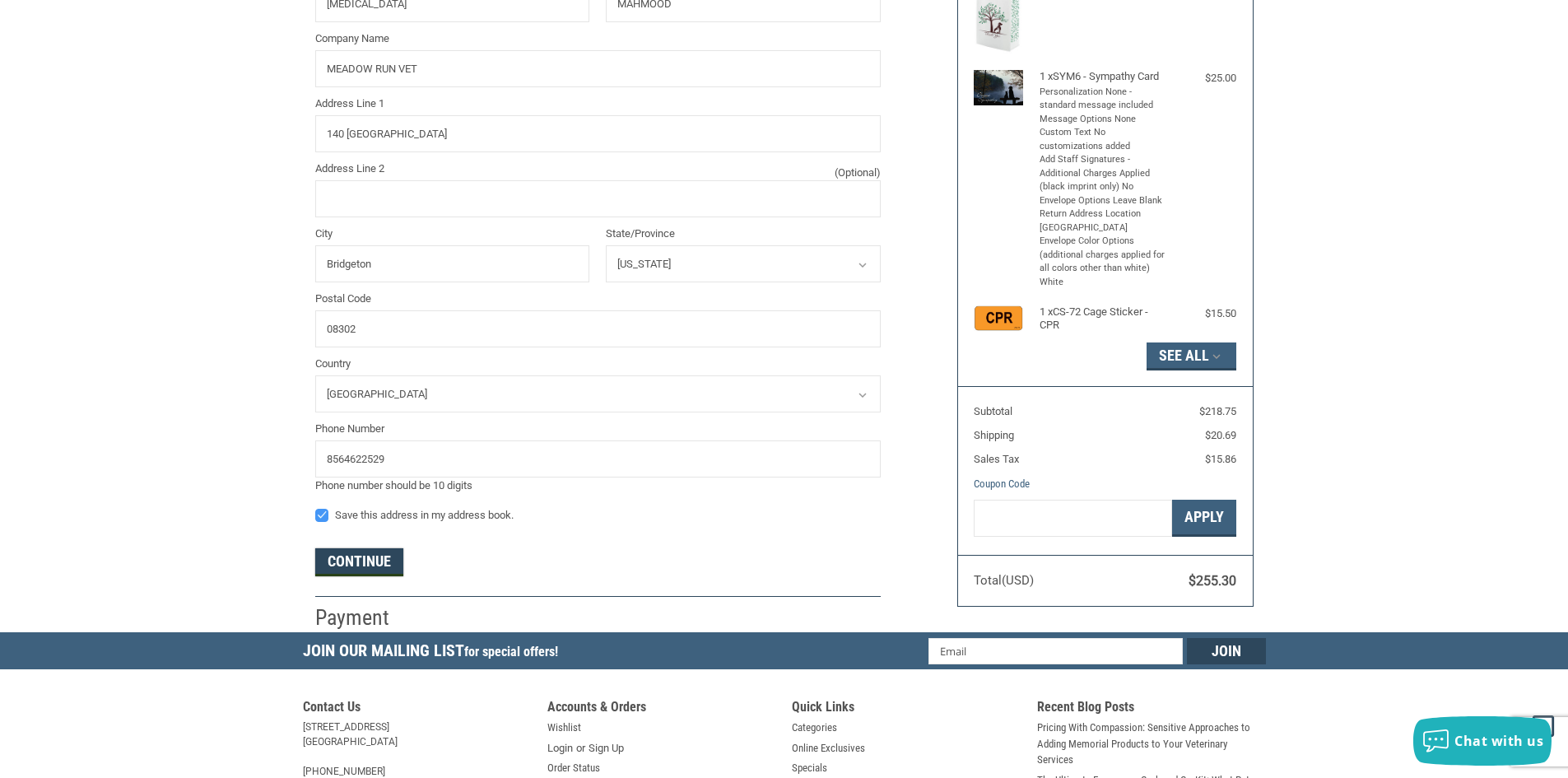
click at [381, 564] on button "Continue" at bounding box center [358, 562] width 88 height 28
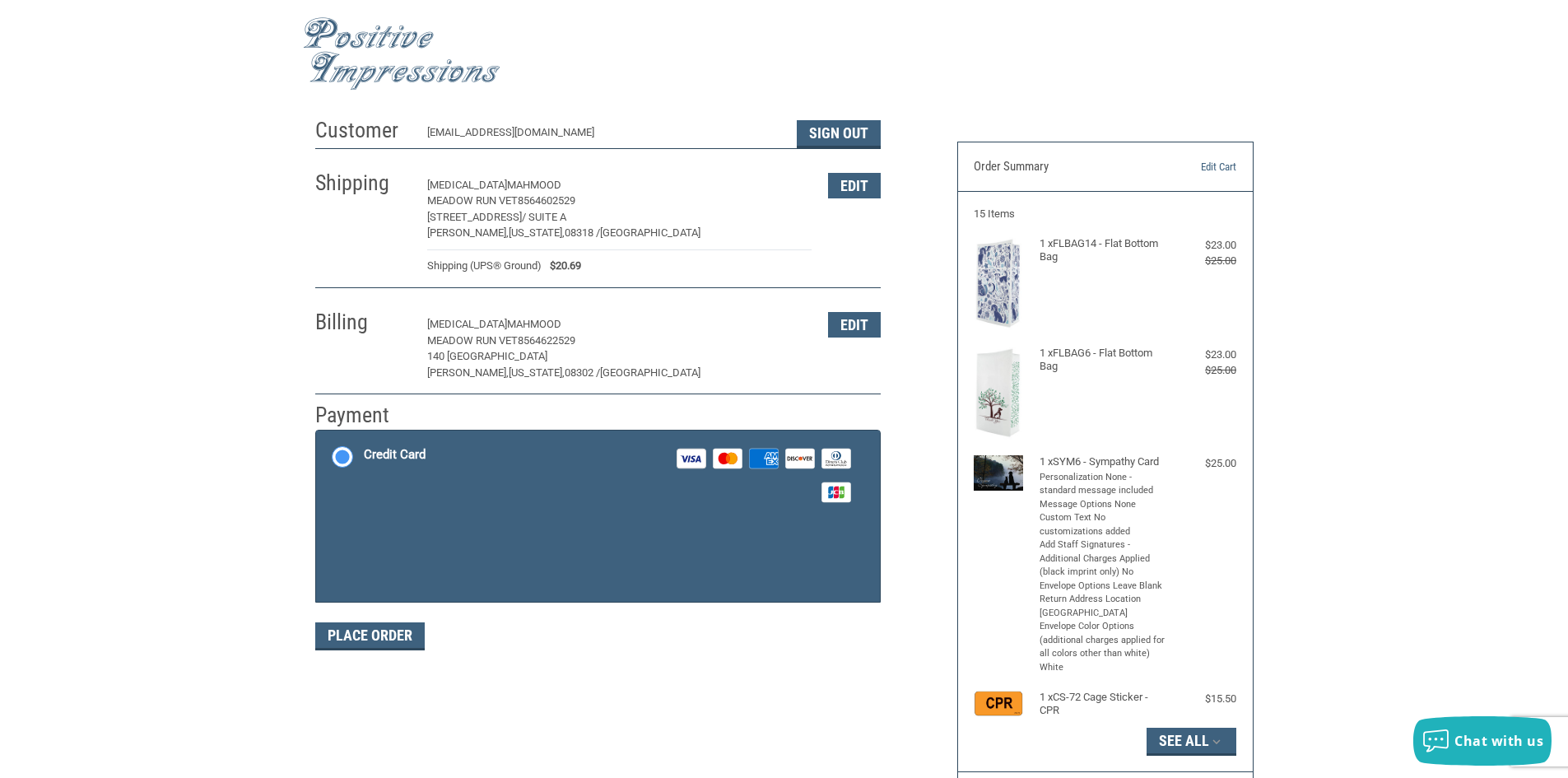
scroll to position [0, 0]
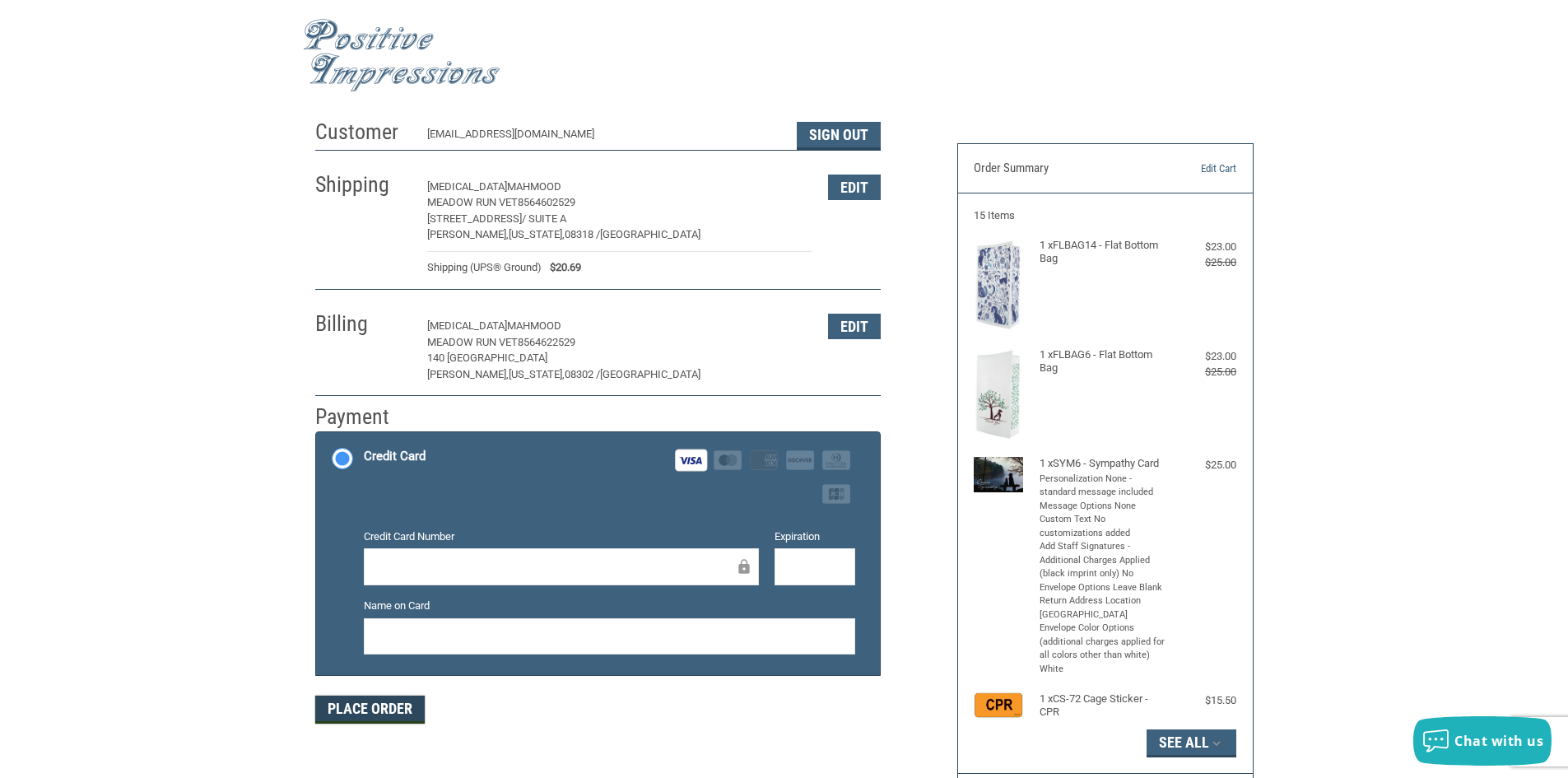
click at [368, 706] on button "Place Order" at bounding box center [369, 709] width 109 height 28
